Goal: Transaction & Acquisition: Purchase product/service

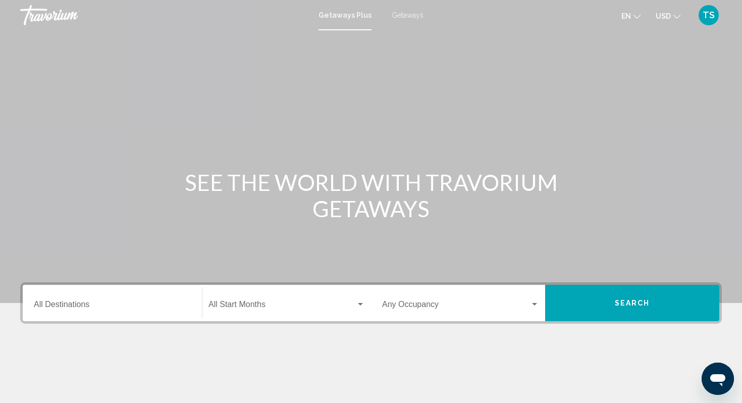
click at [90, 309] on input "Destination All Destinations" at bounding box center [112, 306] width 157 height 9
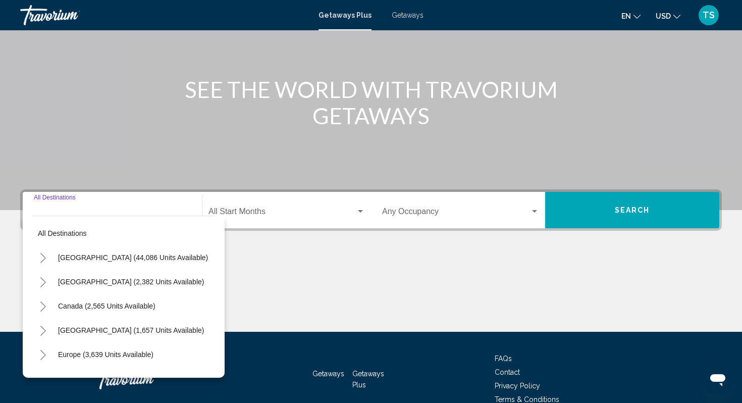
scroll to position [145, 0]
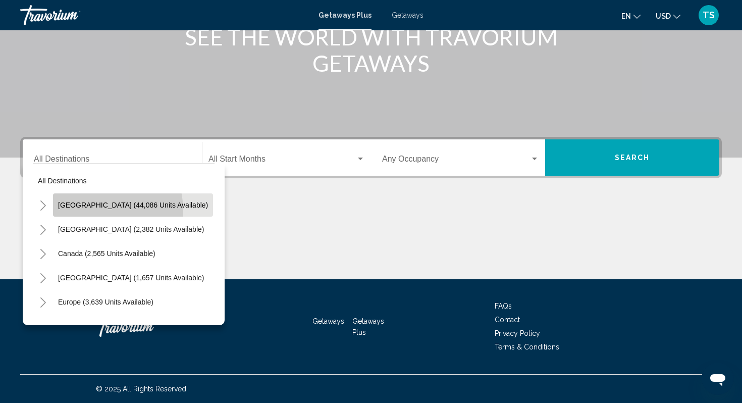
click at [92, 210] on button "[GEOGRAPHIC_DATA] (44,086 units available)" at bounding box center [133, 204] width 160 height 23
type input "**********"
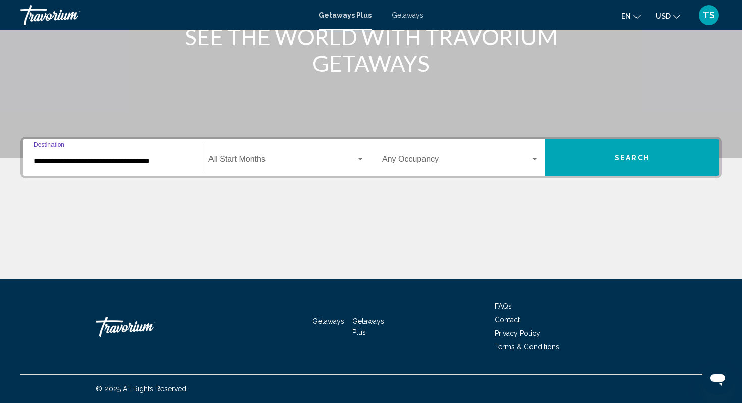
click at [272, 154] on div "Start Month All Start Months" at bounding box center [286, 158] width 156 height 32
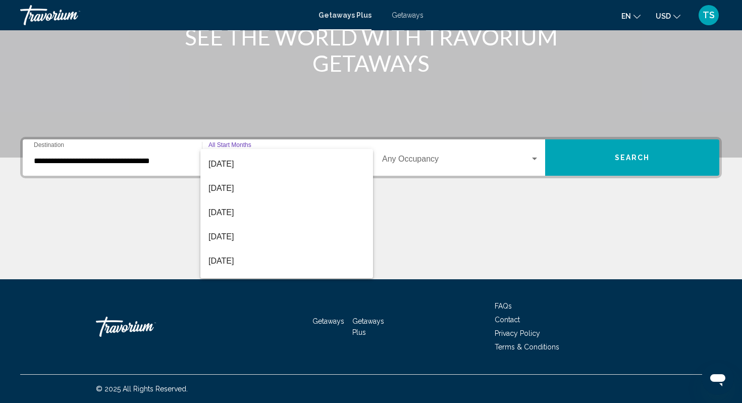
scroll to position [133, 0]
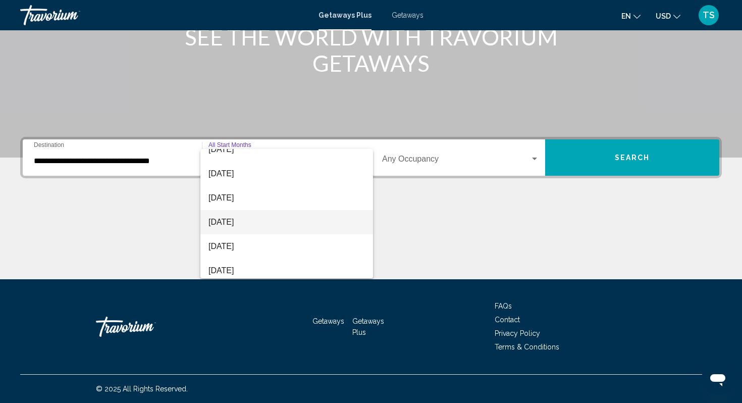
click at [236, 221] on span "[DATE]" at bounding box center [286, 222] width 156 height 24
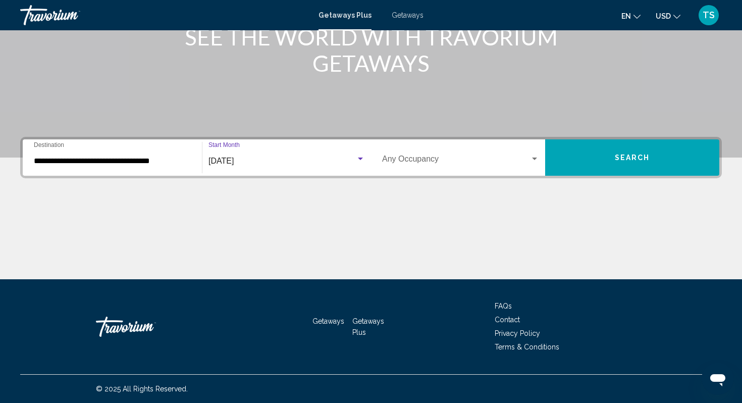
click at [483, 157] on span "Search widget" at bounding box center [456, 160] width 148 height 9
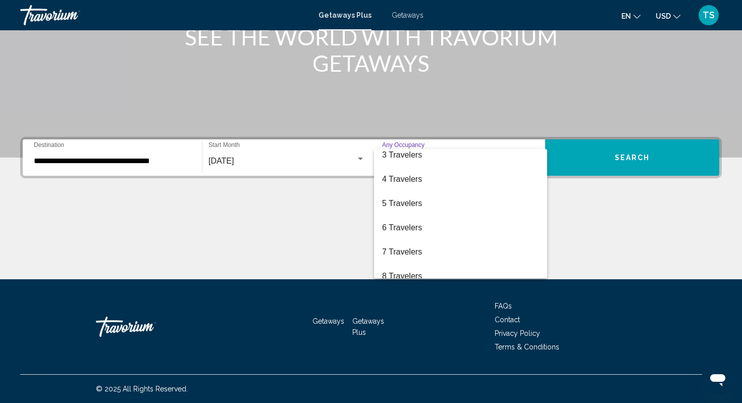
scroll to position [56, 0]
click at [404, 226] on span "6 Travelers" at bounding box center [460, 226] width 157 height 24
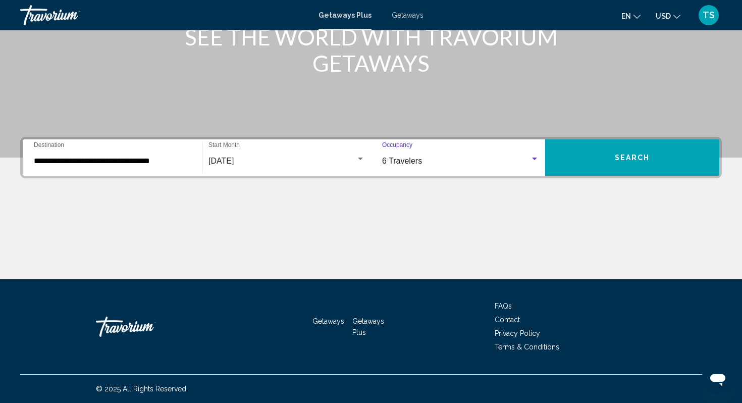
click at [591, 152] on button "Search" at bounding box center [632, 157] width 174 height 36
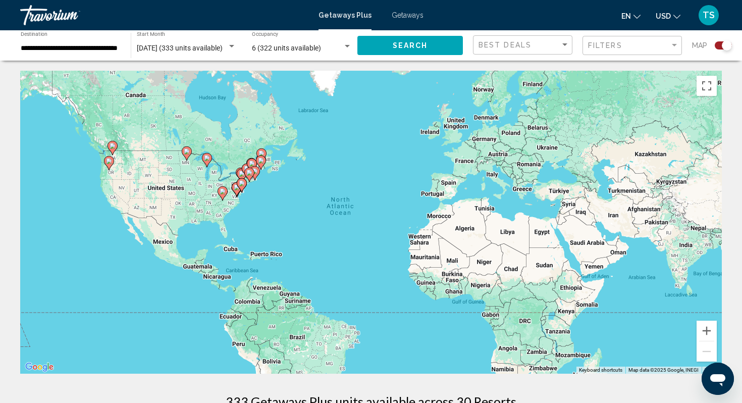
click at [408, 11] on span "Getaways" at bounding box center [408, 15] width 32 height 8
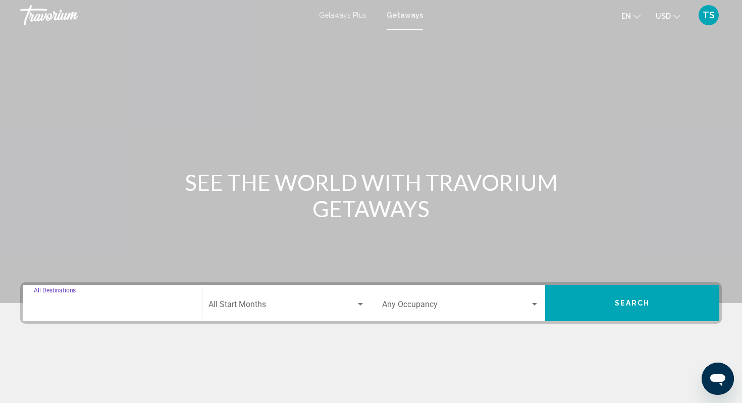
click at [113, 302] on input "Destination All Destinations" at bounding box center [112, 306] width 157 height 9
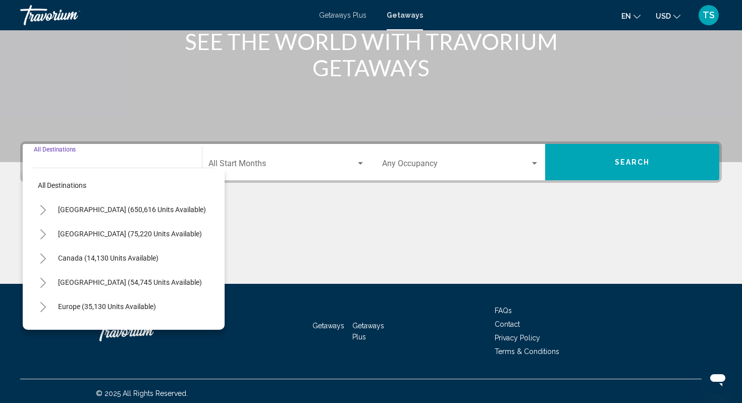
scroll to position [145, 0]
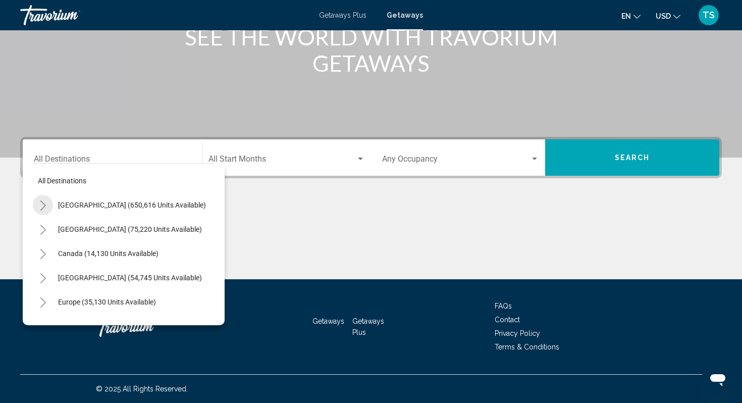
click at [44, 203] on icon "Toggle United States (650,616 units available)" at bounding box center [43, 205] width 6 height 10
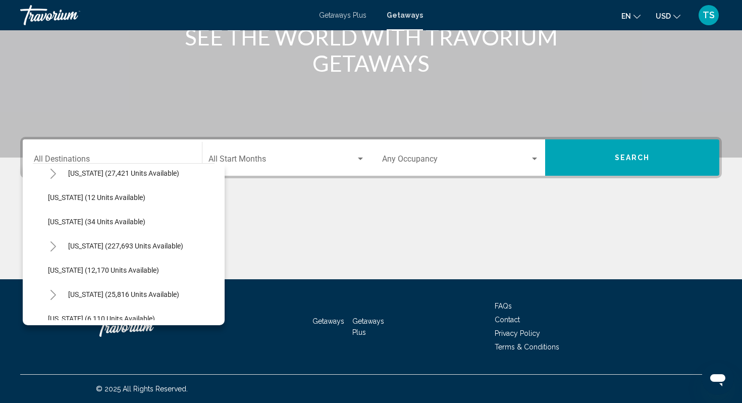
scroll to position [129, 0]
click at [56, 245] on icon "Toggle Florida (227,693 units available)" at bounding box center [53, 246] width 8 height 10
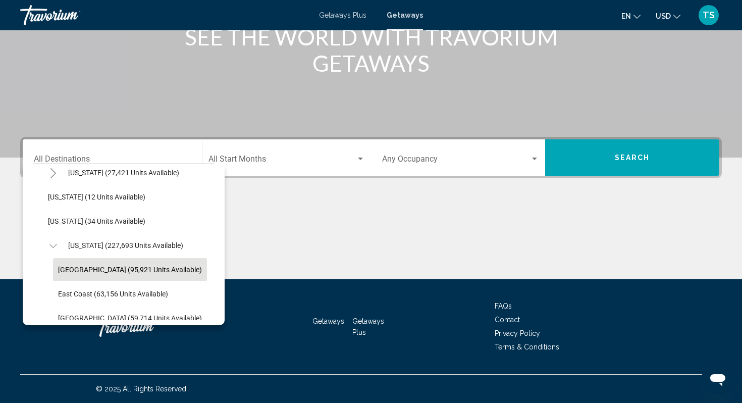
click at [66, 264] on button "[GEOGRAPHIC_DATA] (95,921 units available)" at bounding box center [130, 269] width 154 height 23
type input "**********"
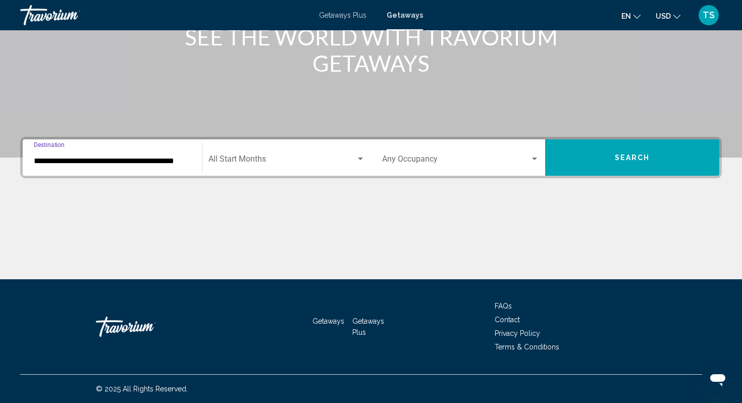
click at [284, 156] on span "Search widget" at bounding box center [281, 160] width 147 height 9
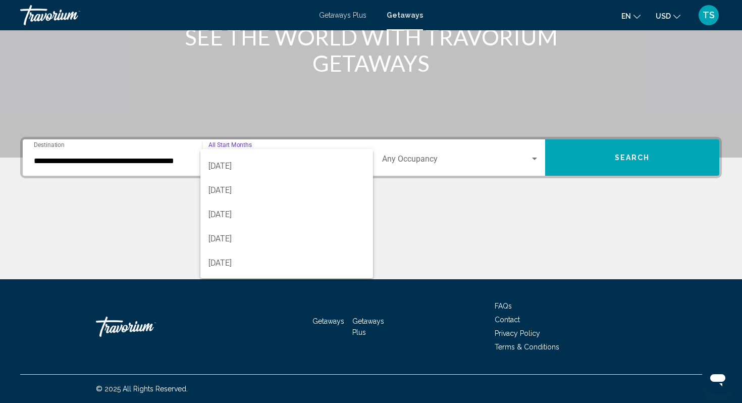
scroll to position [158, 0]
click at [246, 197] on span "[DATE]" at bounding box center [286, 196] width 156 height 24
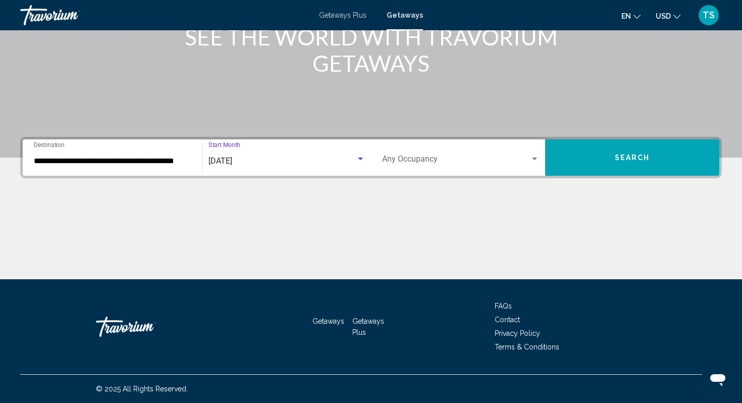
click at [419, 158] on span "Search widget" at bounding box center [456, 160] width 148 height 9
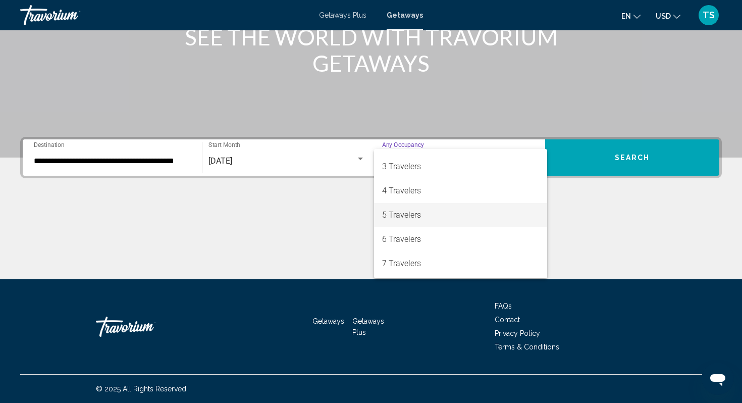
scroll to position [44, 0]
click at [412, 236] on span "6 Travelers" at bounding box center [460, 238] width 157 height 24
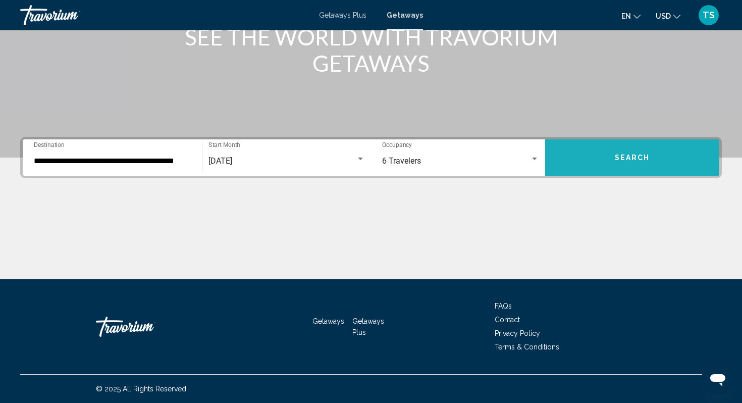
click at [620, 159] on span "Search" at bounding box center [632, 158] width 35 height 8
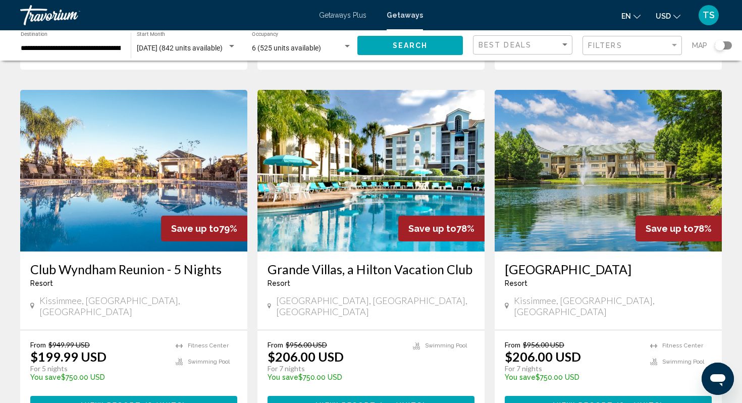
scroll to position [757, 0]
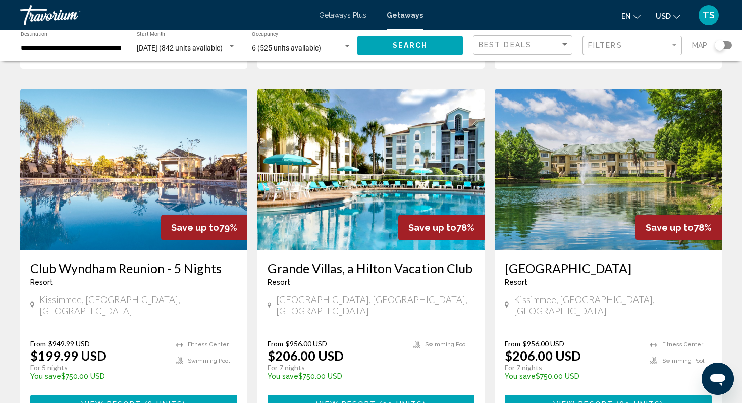
click at [128, 400] on span "View Resort" at bounding box center [111, 404] width 60 height 8
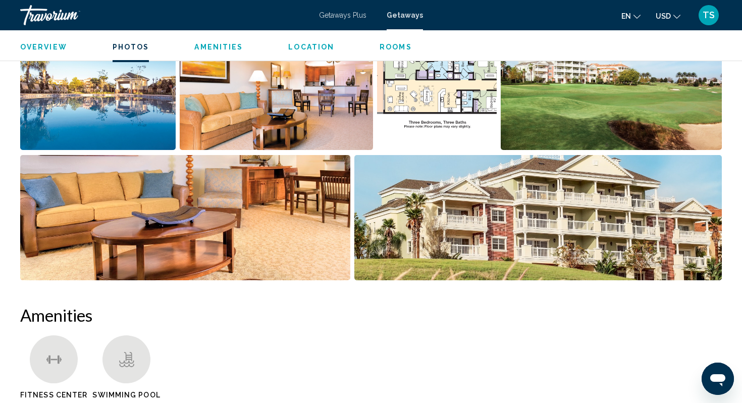
scroll to position [537, 0]
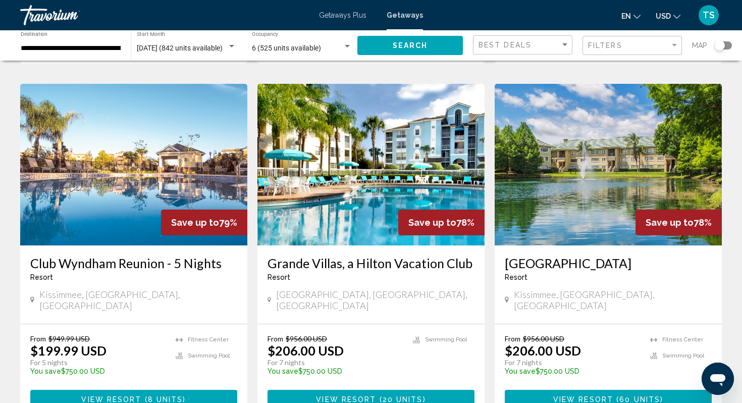
scroll to position [763, 0]
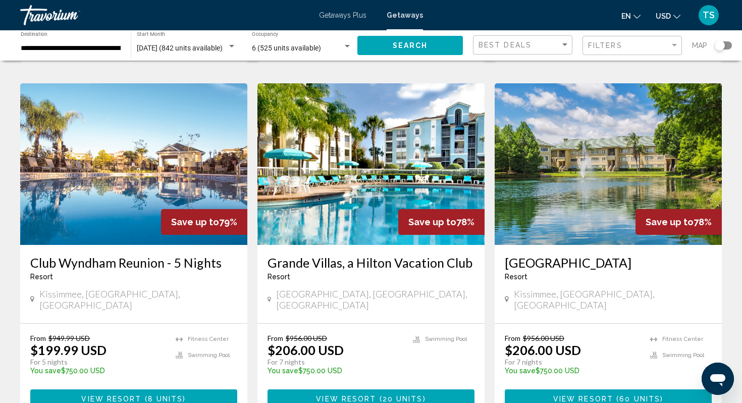
click at [373, 395] on span "View Resort" at bounding box center [346, 399] width 60 height 8
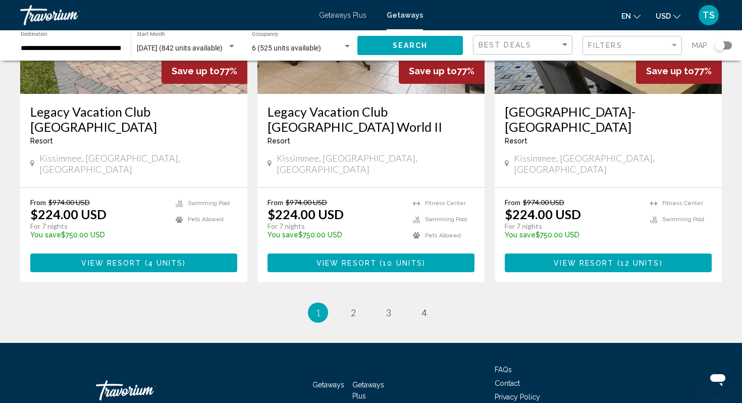
scroll to position [1272, 0]
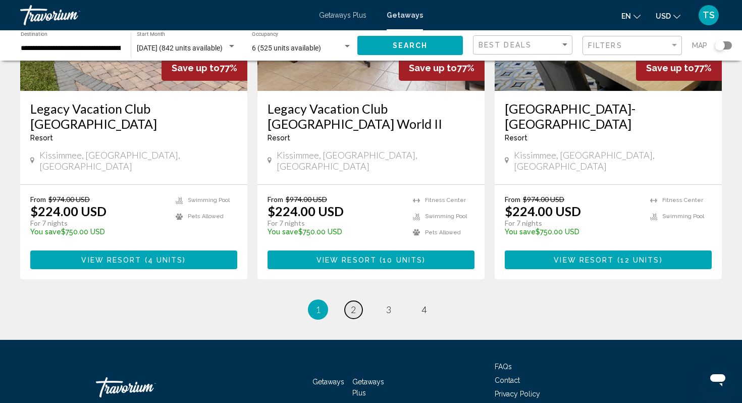
click at [350, 301] on link "page 2" at bounding box center [354, 310] width 18 height 18
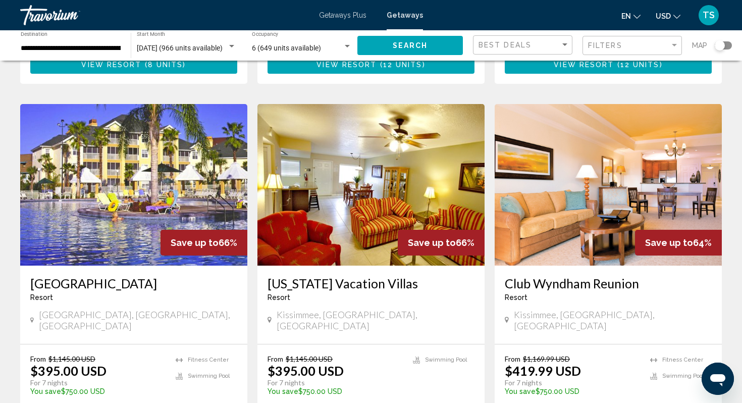
scroll to position [1105, 0]
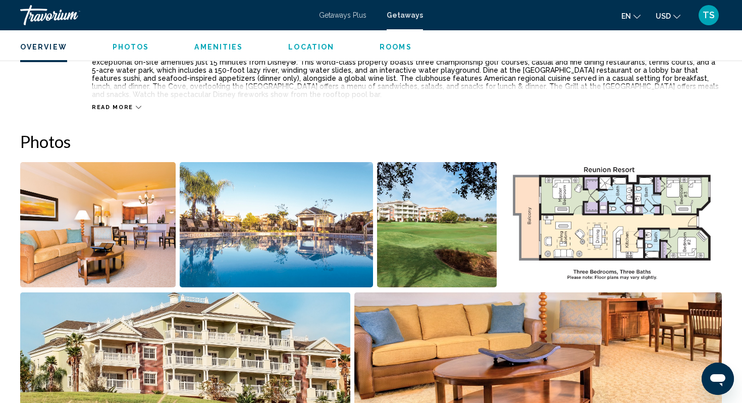
scroll to position [390, 0]
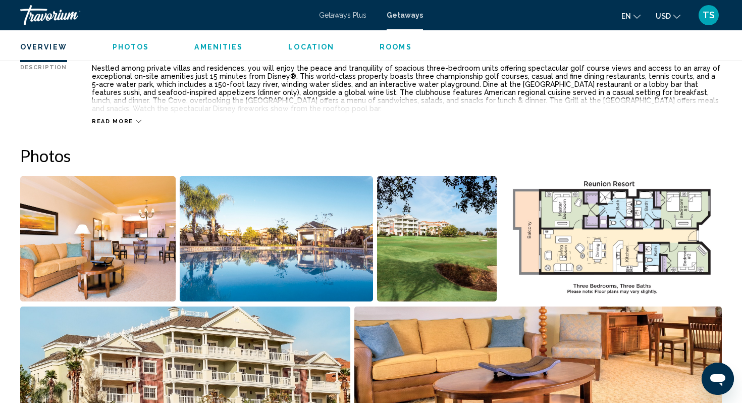
click at [342, 13] on span "Getaways Plus" at bounding box center [342, 15] width 47 height 8
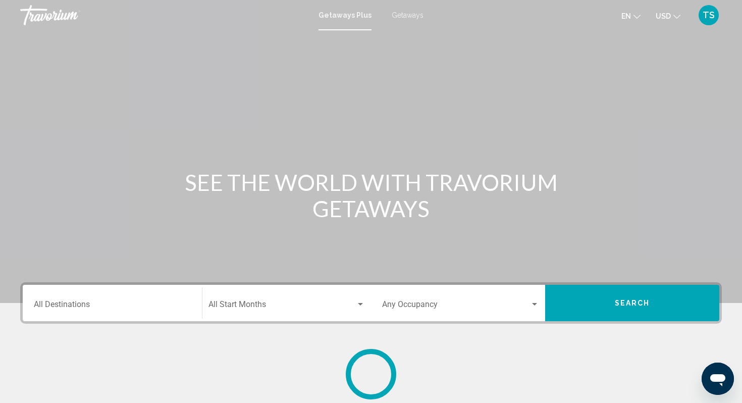
click at [131, 301] on div "Destination All Destinations" at bounding box center [112, 303] width 157 height 32
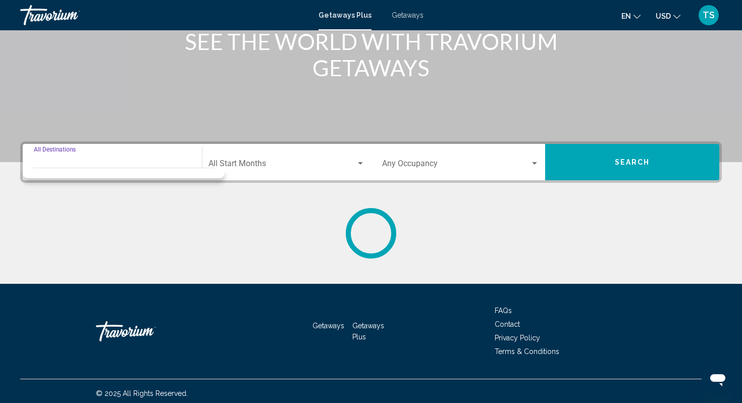
scroll to position [145, 0]
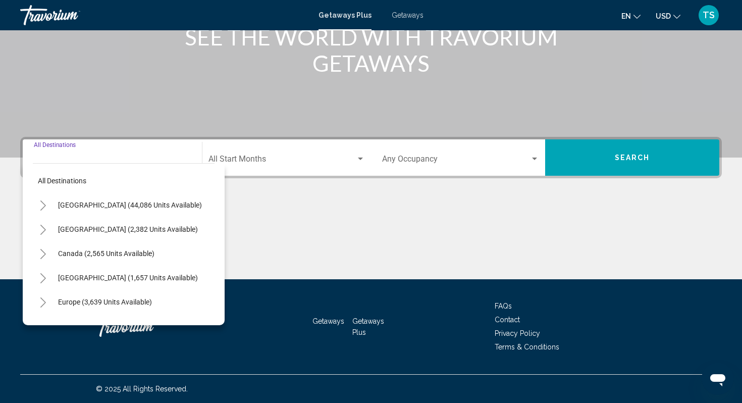
click at [43, 201] on icon "Toggle United States (44,086 units available)" at bounding box center [43, 205] width 8 height 10
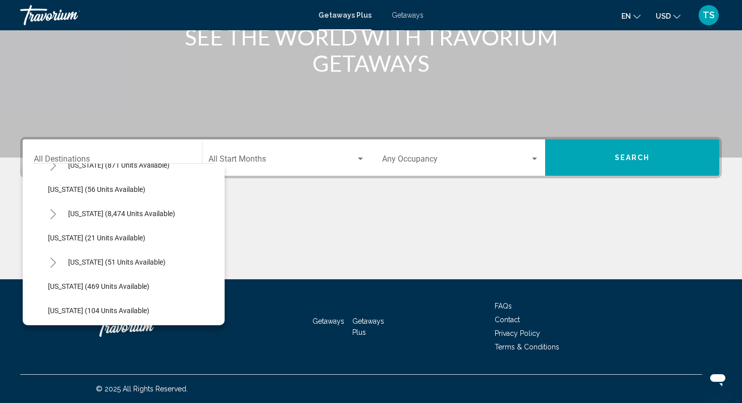
scroll to position [135, 0]
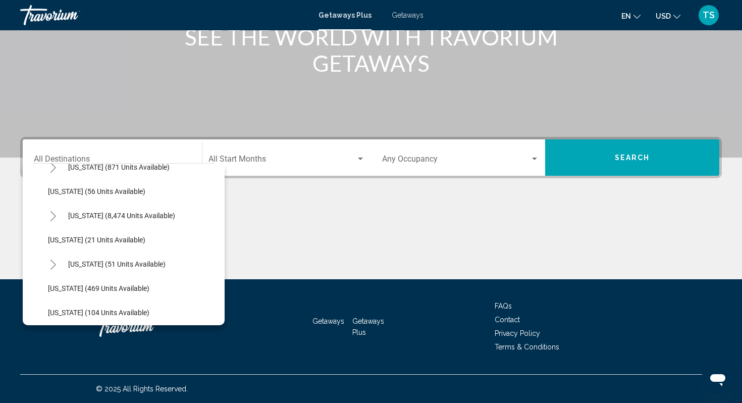
click at [51, 213] on icon "Toggle Florida (8,474 units available)" at bounding box center [53, 216] width 8 height 10
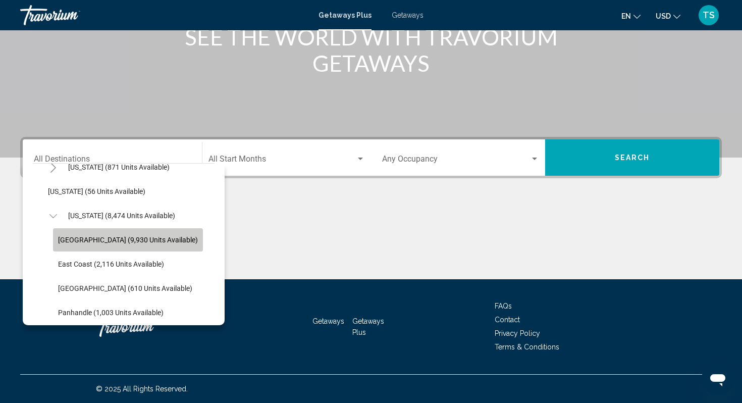
click at [71, 239] on span "[GEOGRAPHIC_DATA] (9,930 units available)" at bounding box center [128, 240] width 140 height 8
type input "**********"
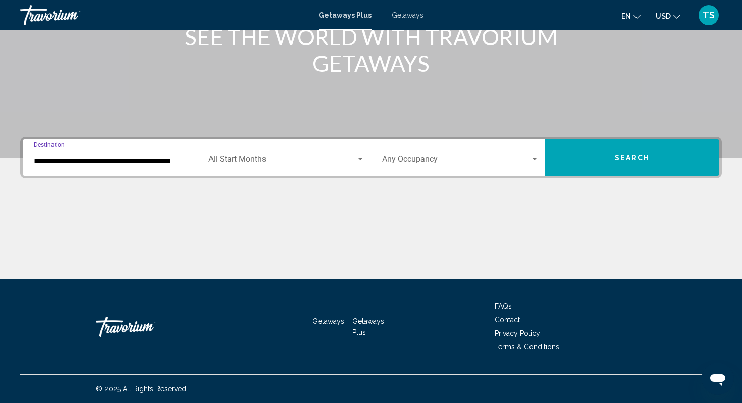
click at [273, 158] on span "Search widget" at bounding box center [281, 160] width 147 height 9
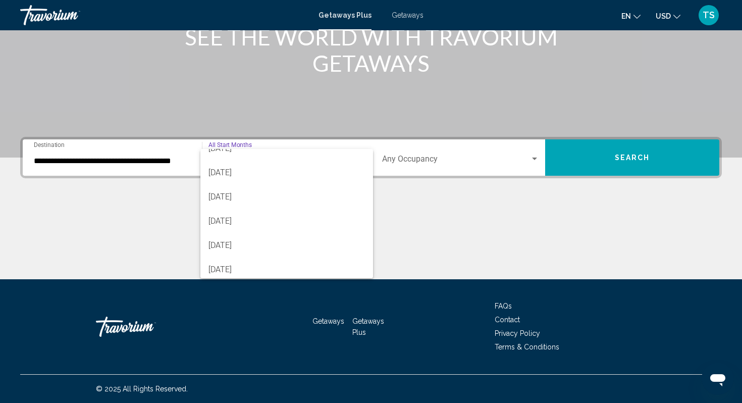
scroll to position [151, 0]
click at [237, 202] on span "[DATE]" at bounding box center [286, 203] width 156 height 24
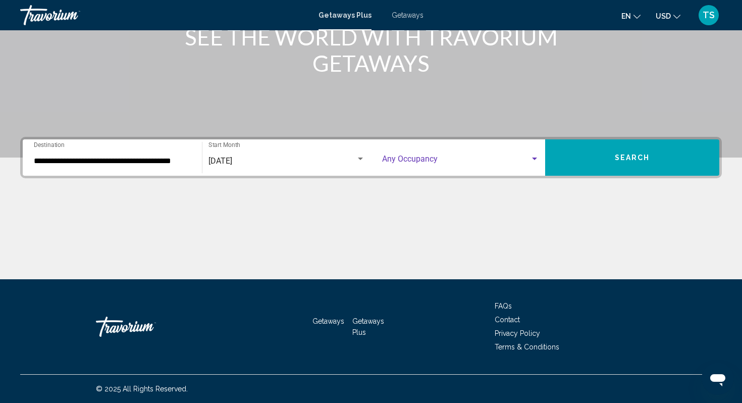
click at [534, 159] on div "Search widget" at bounding box center [534, 158] width 5 height 3
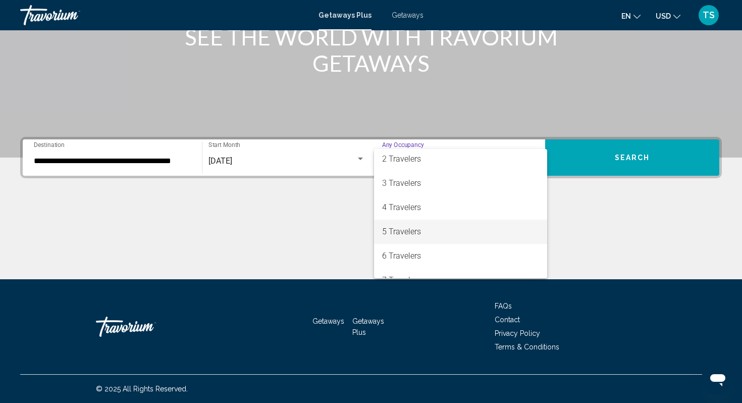
scroll to position [27, 0]
click at [425, 256] on span "6 Travelers" at bounding box center [460, 255] width 157 height 24
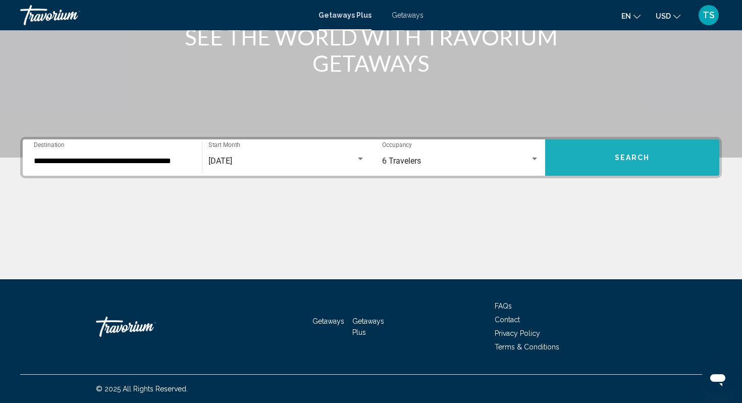
click at [630, 157] on span "Search" at bounding box center [632, 158] width 35 height 8
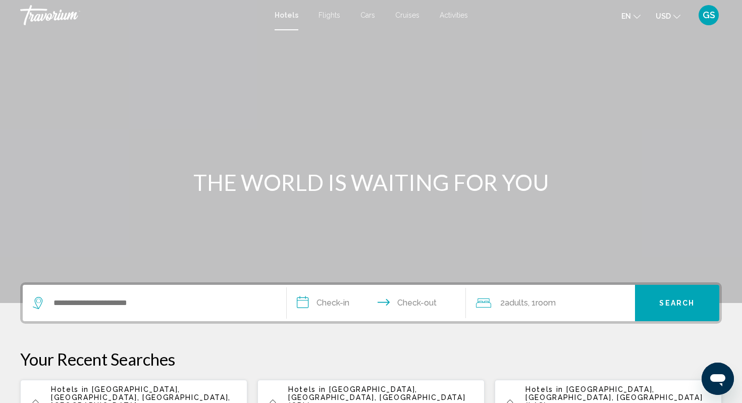
click at [100, 290] on div "Search widget" at bounding box center [154, 303] width 243 height 36
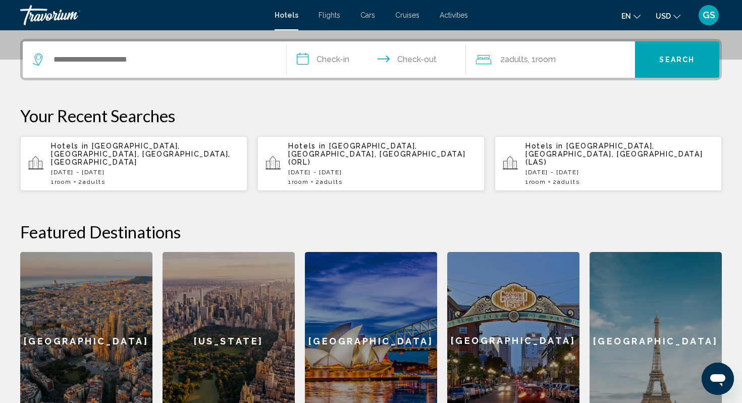
scroll to position [249, 0]
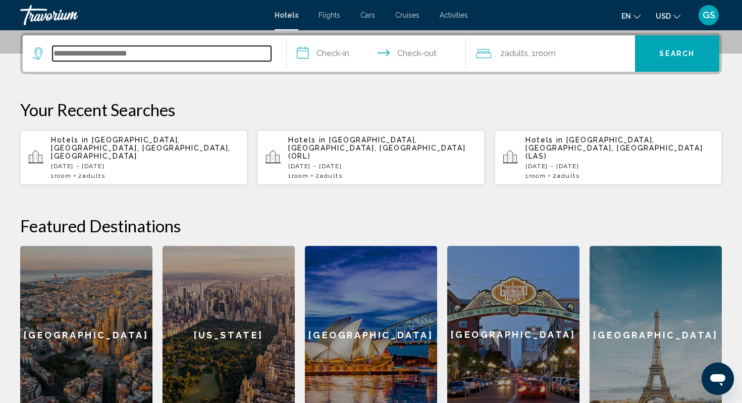
click at [83, 52] on input "Search widget" at bounding box center [161, 53] width 218 height 15
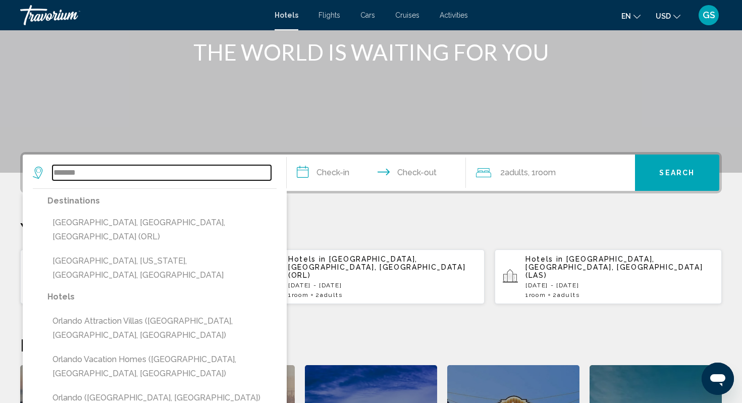
scroll to position [125, 0]
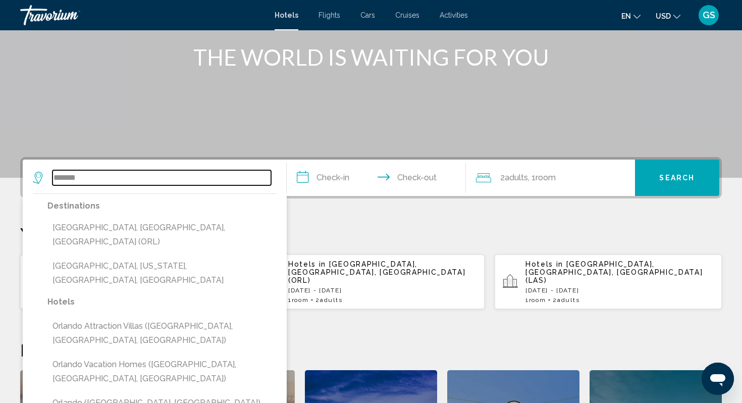
click at [93, 177] on input "*******" at bounding box center [161, 177] width 218 height 15
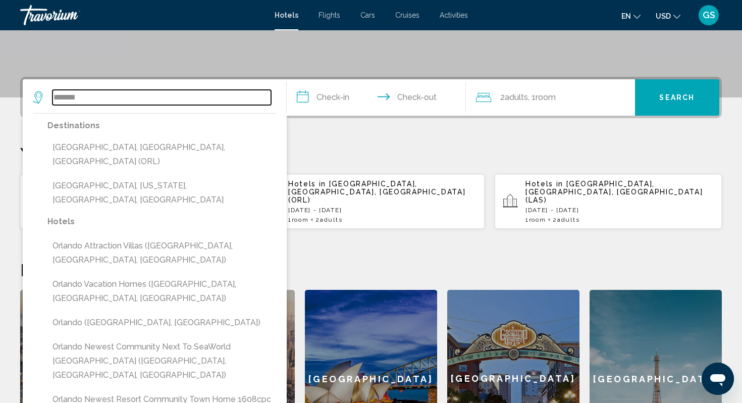
scroll to position [249, 0]
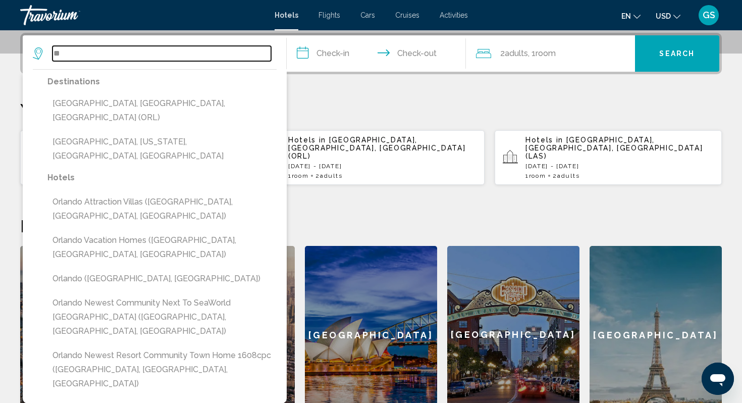
type input "*"
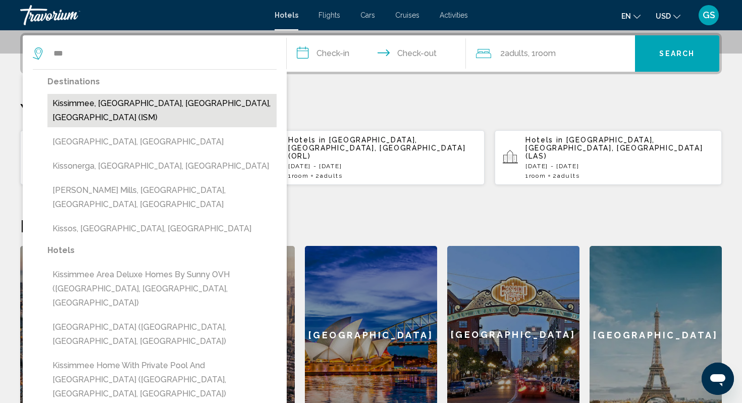
click at [105, 103] on button "Kissimmee, Orlando, FL, United States (ISM)" at bounding box center [161, 110] width 229 height 33
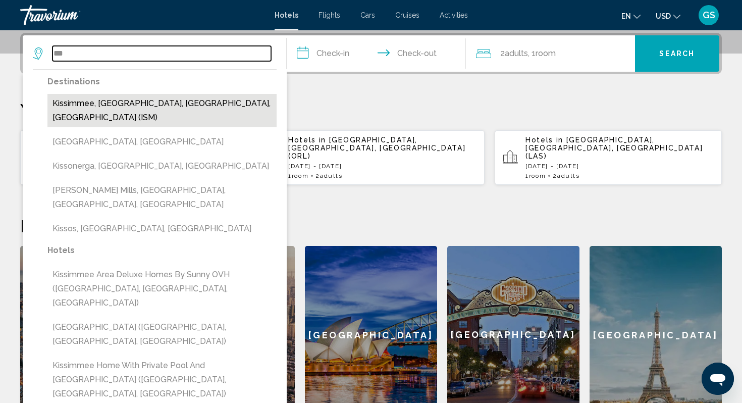
type input "**********"
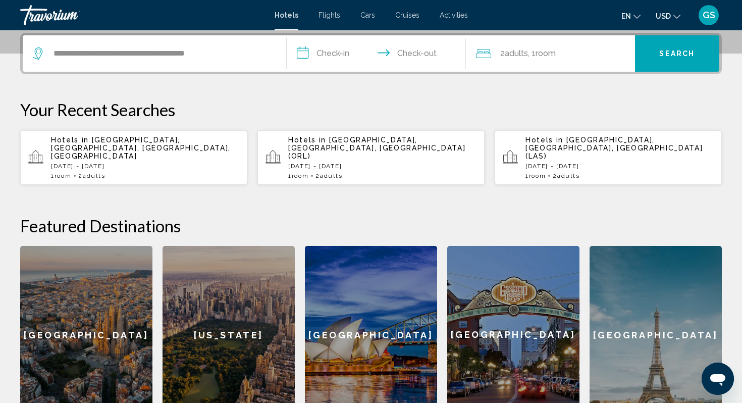
click at [335, 50] on input "**********" at bounding box center [378, 54] width 183 height 39
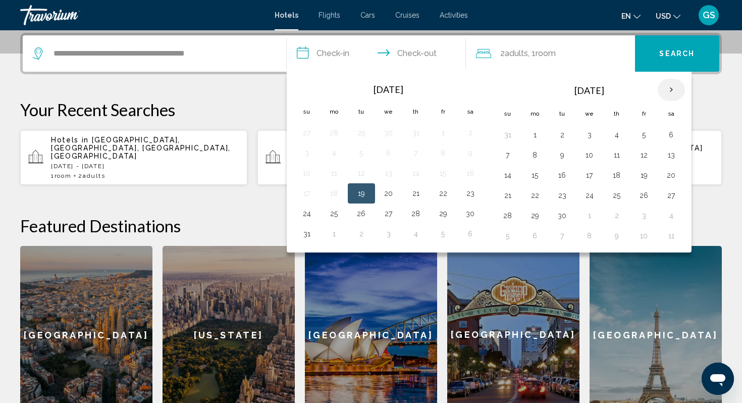
click at [672, 84] on th "Next month" at bounding box center [670, 90] width 27 height 22
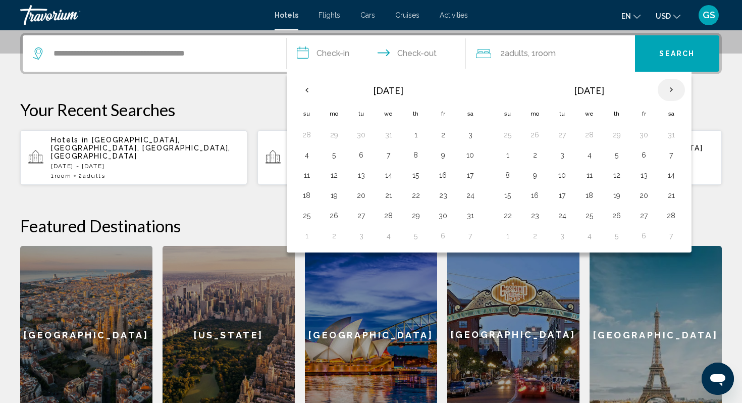
click at [672, 84] on th "Next month" at bounding box center [670, 90] width 27 height 22
click at [511, 214] on button "22" at bounding box center [508, 215] width 16 height 14
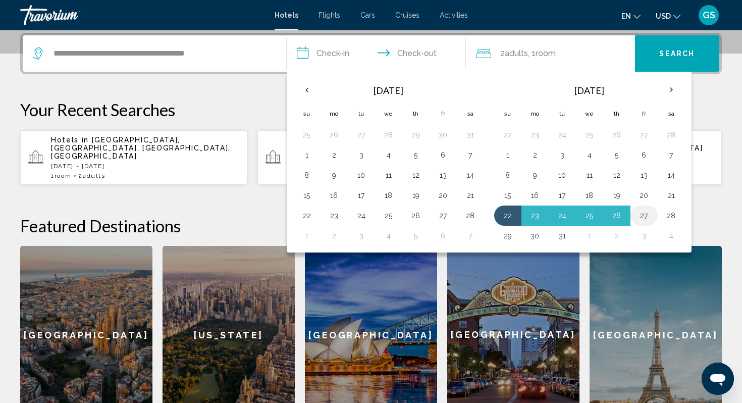
click at [645, 214] on button "27" at bounding box center [644, 215] width 16 height 14
type input "**********"
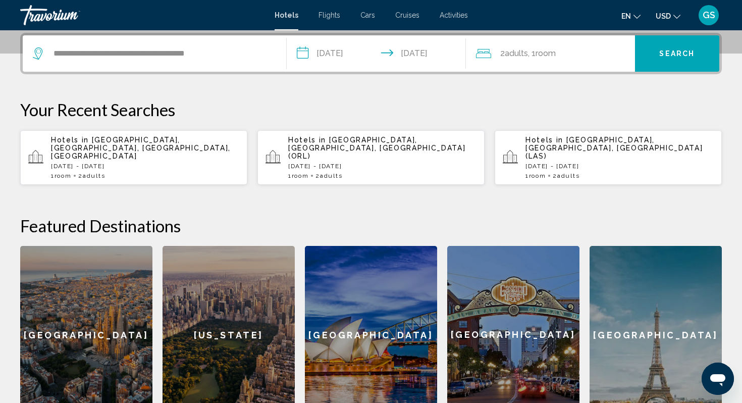
click at [664, 52] on span "Search" at bounding box center [676, 54] width 35 height 8
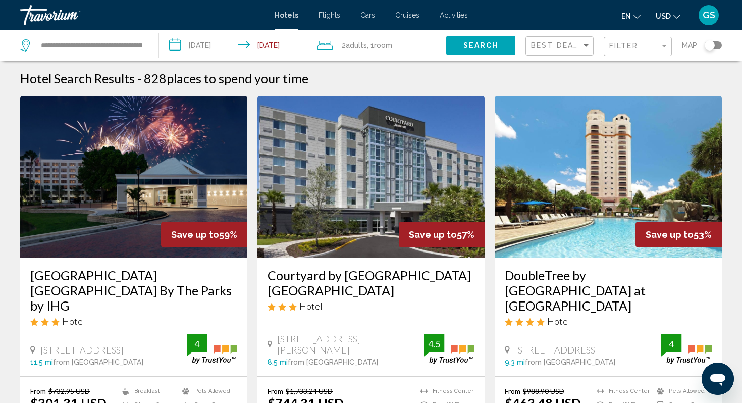
click at [636, 51] on div "Filter" at bounding box center [639, 46] width 60 height 19
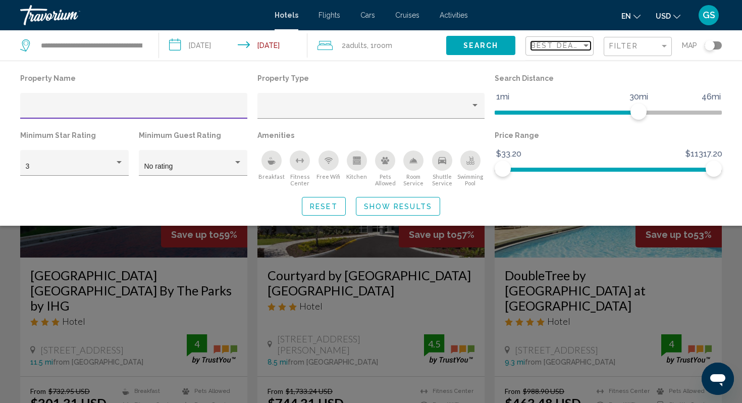
click at [587, 44] on div "Sort by" at bounding box center [585, 45] width 5 height 3
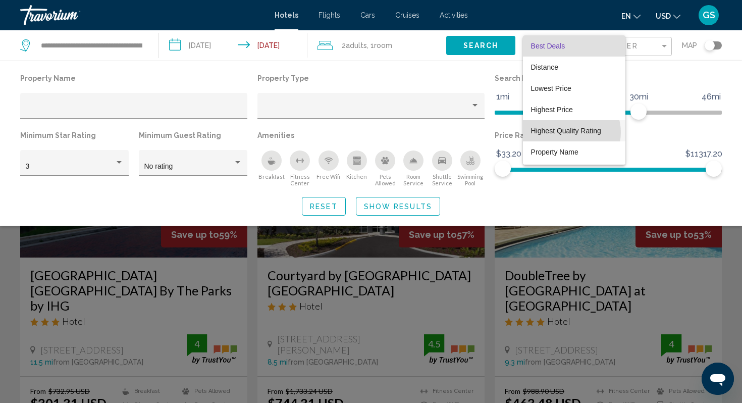
click at [568, 132] on span "Highest Quality Rating" at bounding box center [566, 131] width 70 height 8
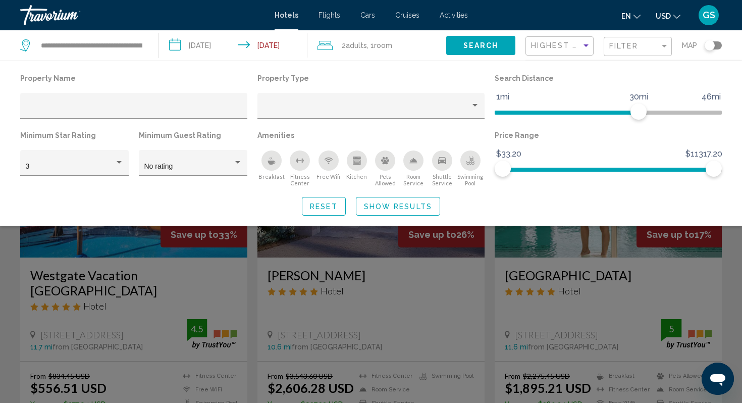
click at [477, 45] on span "Search" at bounding box center [480, 46] width 35 height 8
click at [394, 211] on button "Show Results" at bounding box center [398, 206] width 84 height 19
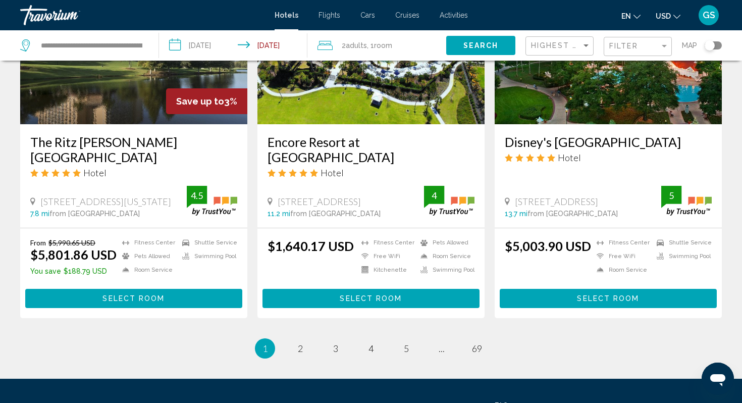
scroll to position [1276, 0]
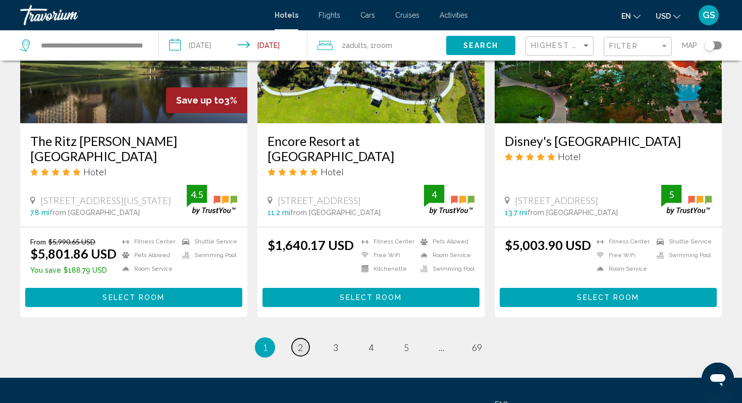
click at [301, 342] on span "2" at bounding box center [300, 347] width 5 height 11
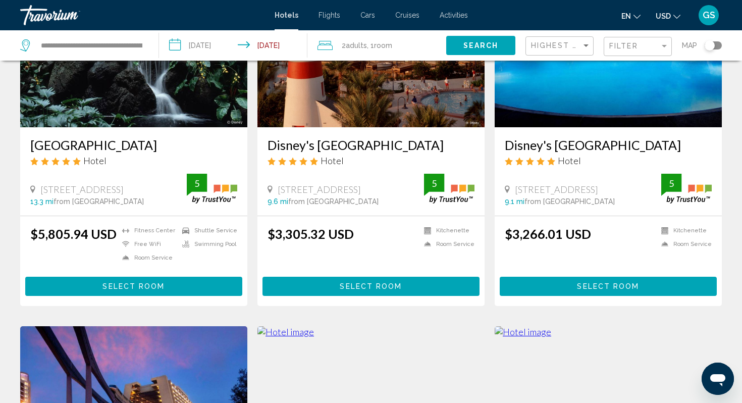
scroll to position [131, 0]
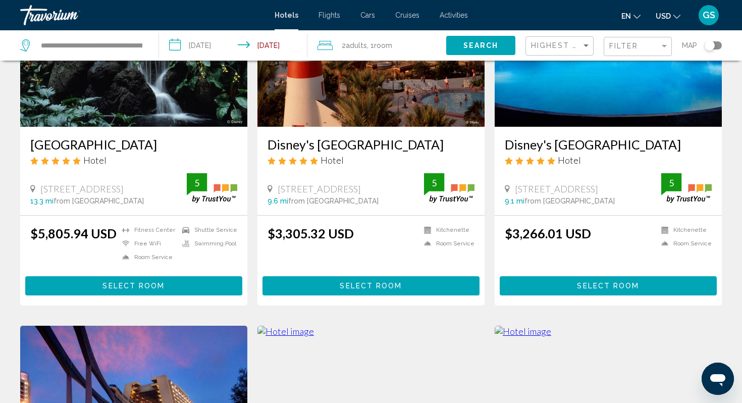
click at [118, 290] on span "Select Room" at bounding box center [133, 286] width 62 height 8
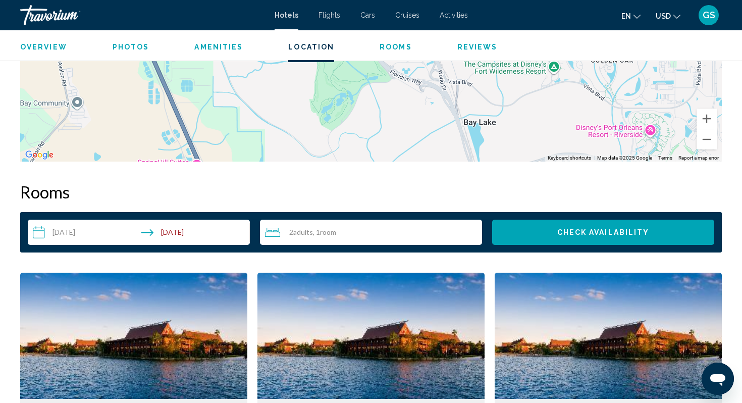
scroll to position [1157, 0]
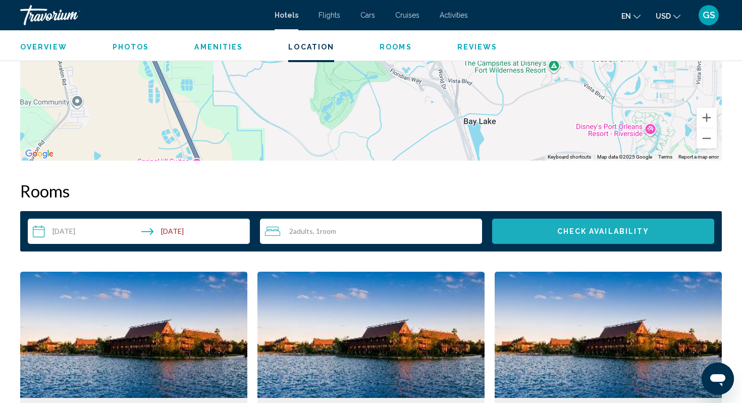
click at [528, 233] on button "Check Availability" at bounding box center [603, 230] width 222 height 25
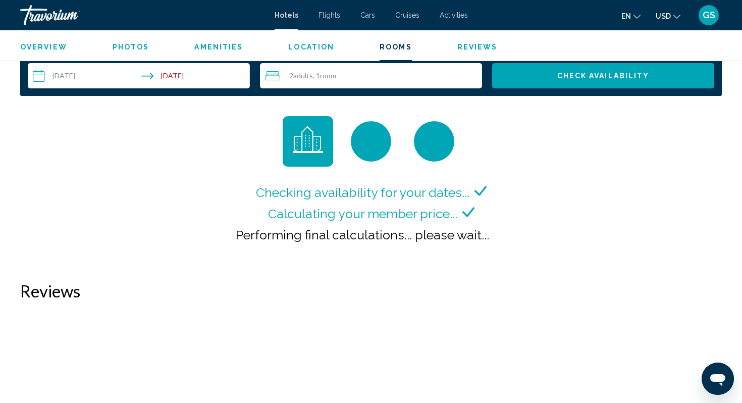
scroll to position [1311, 0]
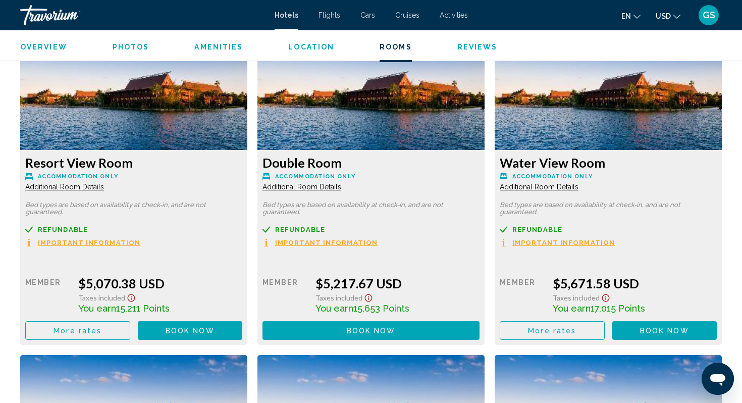
scroll to position [1397, 0]
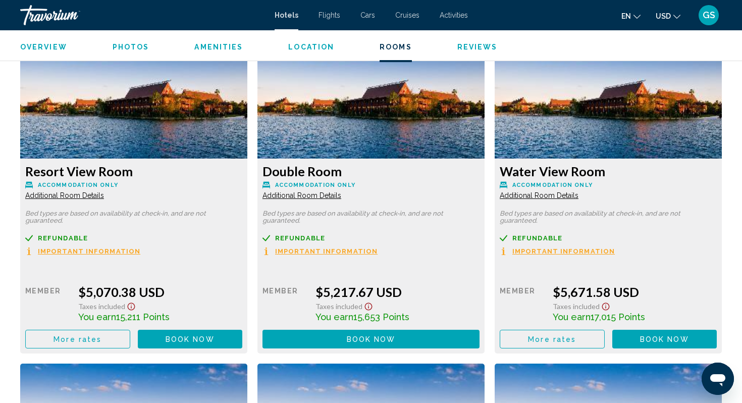
click at [140, 248] on span "Important Information" at bounding box center [89, 251] width 102 height 7
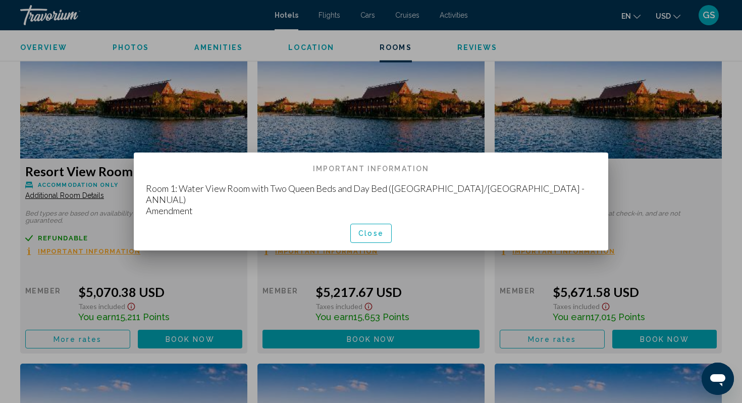
scroll to position [0, 0]
click at [372, 230] on span "Close" at bounding box center [370, 234] width 25 height 8
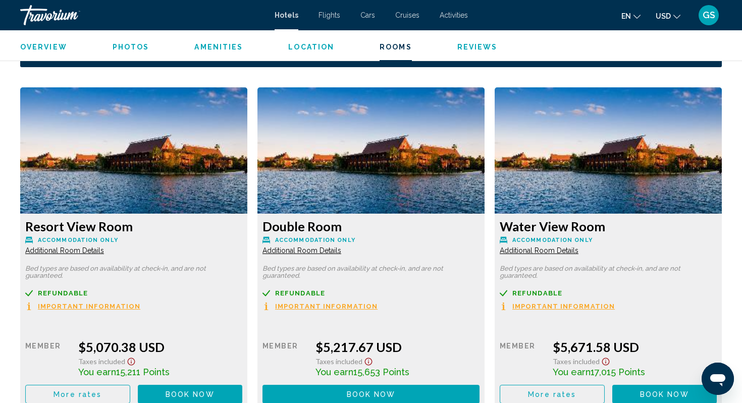
scroll to position [1344, 0]
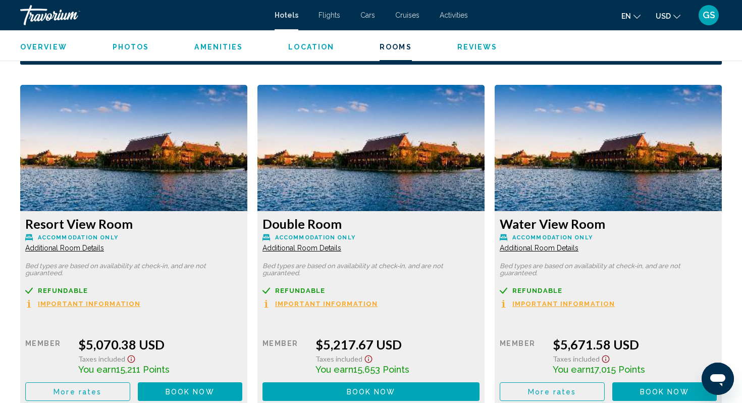
click at [104, 247] on span "Additional Room Details" at bounding box center [64, 248] width 79 height 8
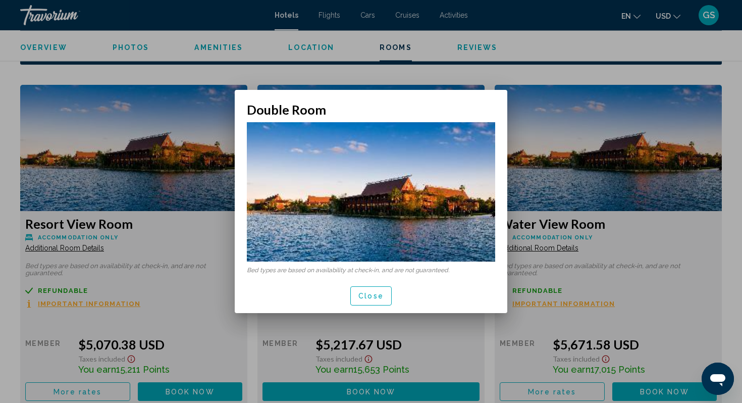
scroll to position [0, 0]
click at [368, 301] on button "Close" at bounding box center [370, 295] width 41 height 19
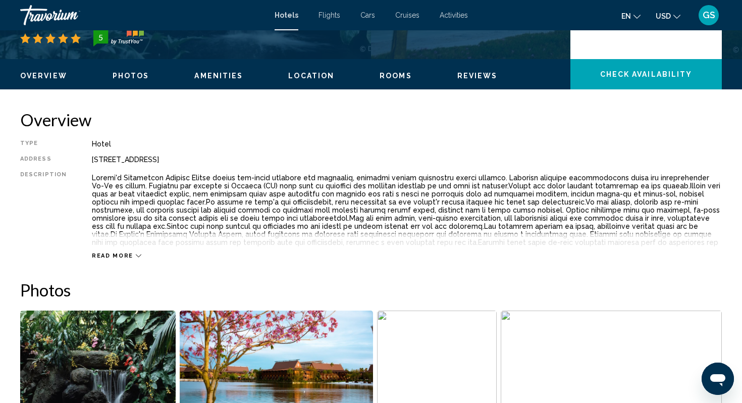
scroll to position [272, 0]
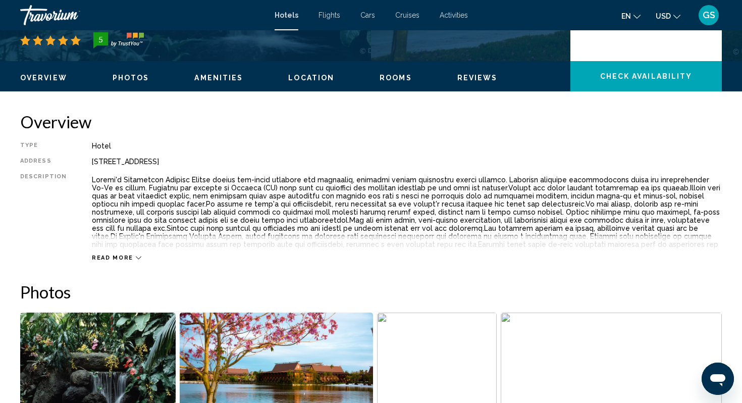
click at [120, 256] on span "Read more" at bounding box center [112, 257] width 41 height 7
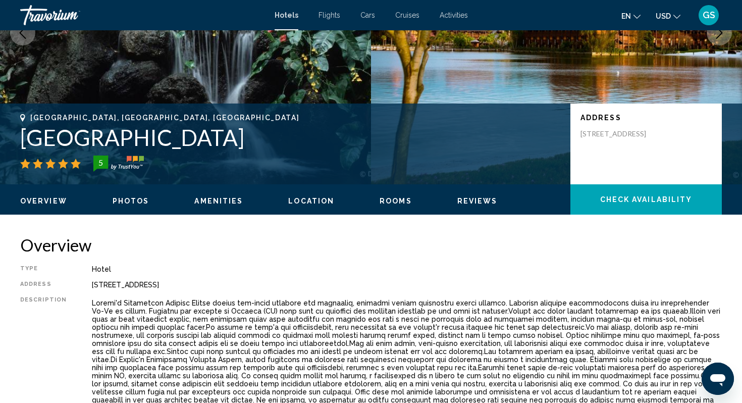
scroll to position [148, 0]
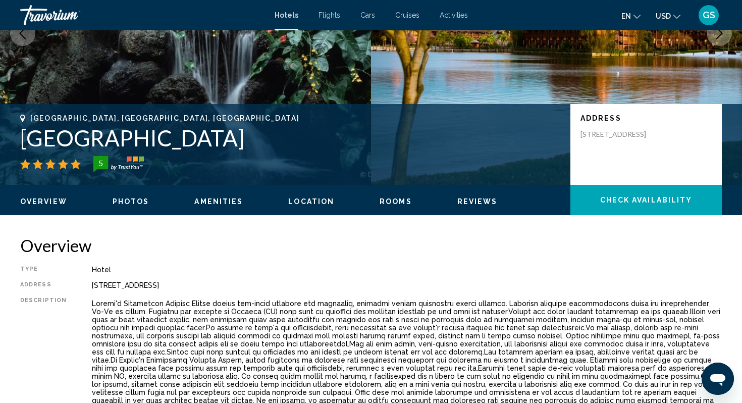
click at [388, 197] on span "Rooms" at bounding box center [395, 201] width 32 height 8
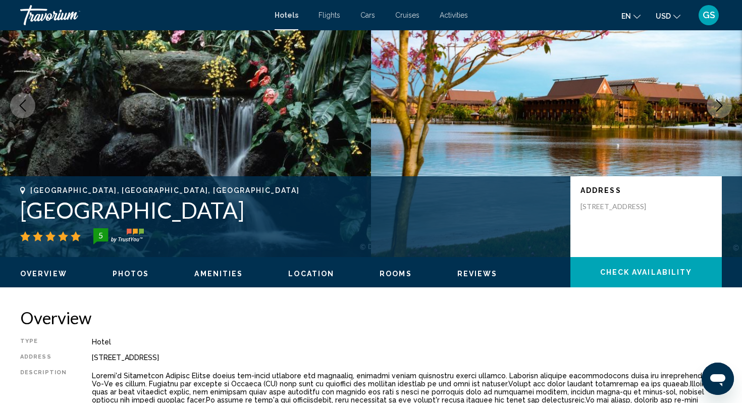
scroll to position [0, 0]
